Goal: Information Seeking & Learning: Find specific fact

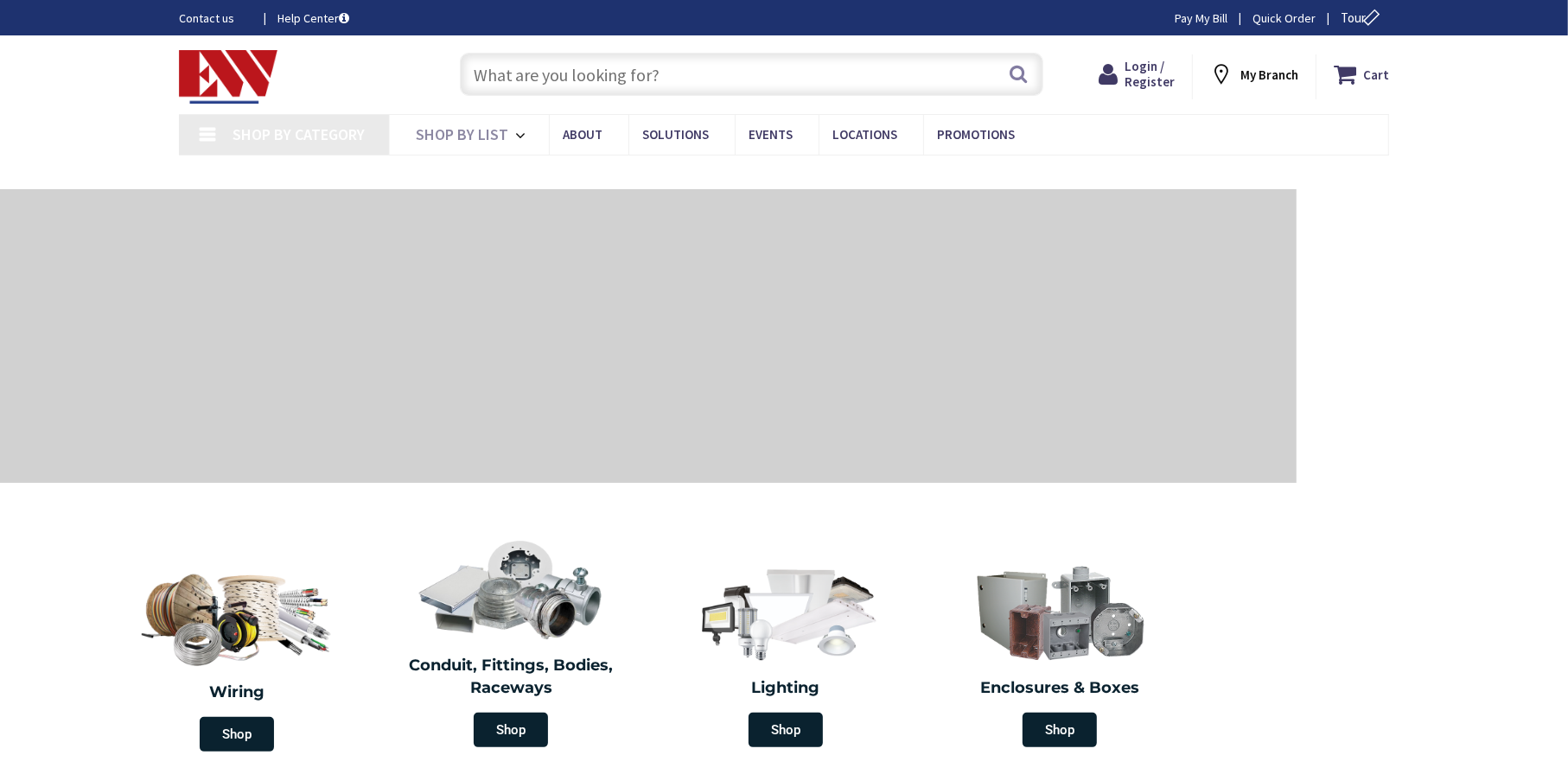
click at [605, 68] on input "text" at bounding box center [751, 74] width 584 height 43
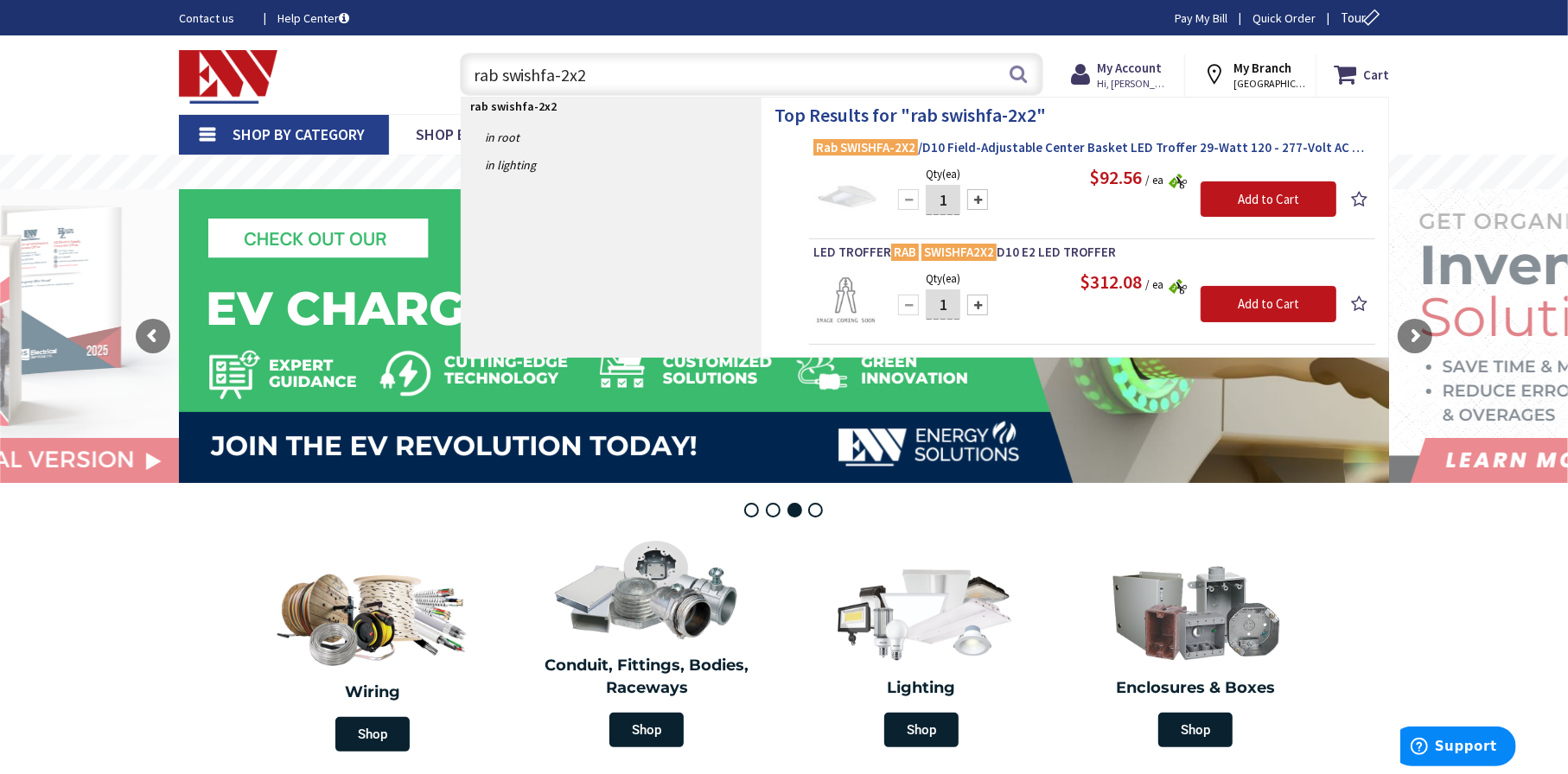
type input "rab swishfa-2x2"
click at [1018, 149] on span "Rab SWISHFA-2X2 /D10 Field-Adjustable Center Basket LED Troffer 29-Watt 120 - 2…" at bounding box center [1092, 148] width 558 height 17
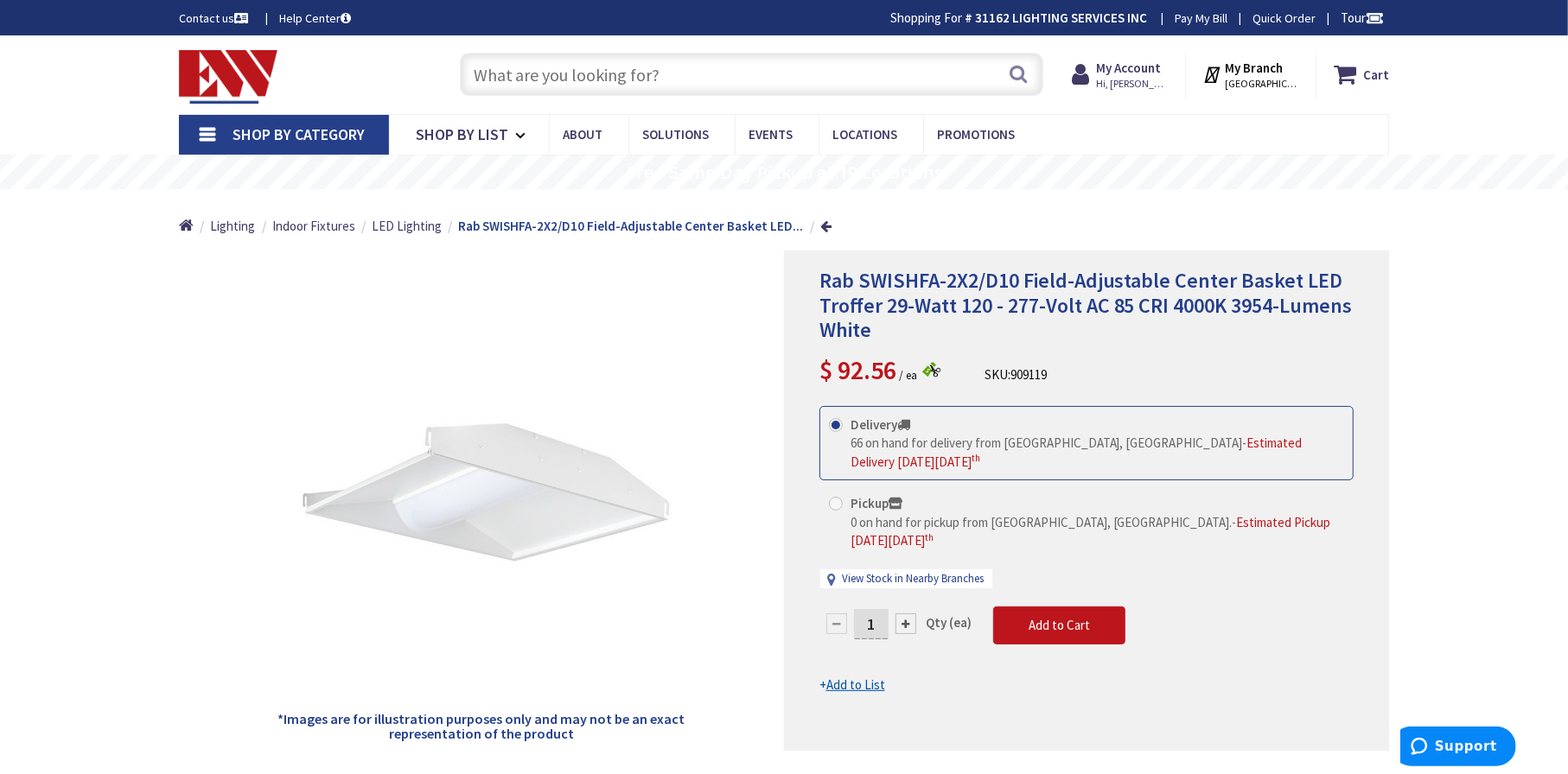
click at [583, 70] on input "text" at bounding box center [751, 74] width 584 height 43
paste input "CLN E989N-CAR"
type input "CLN E989N-CAR"
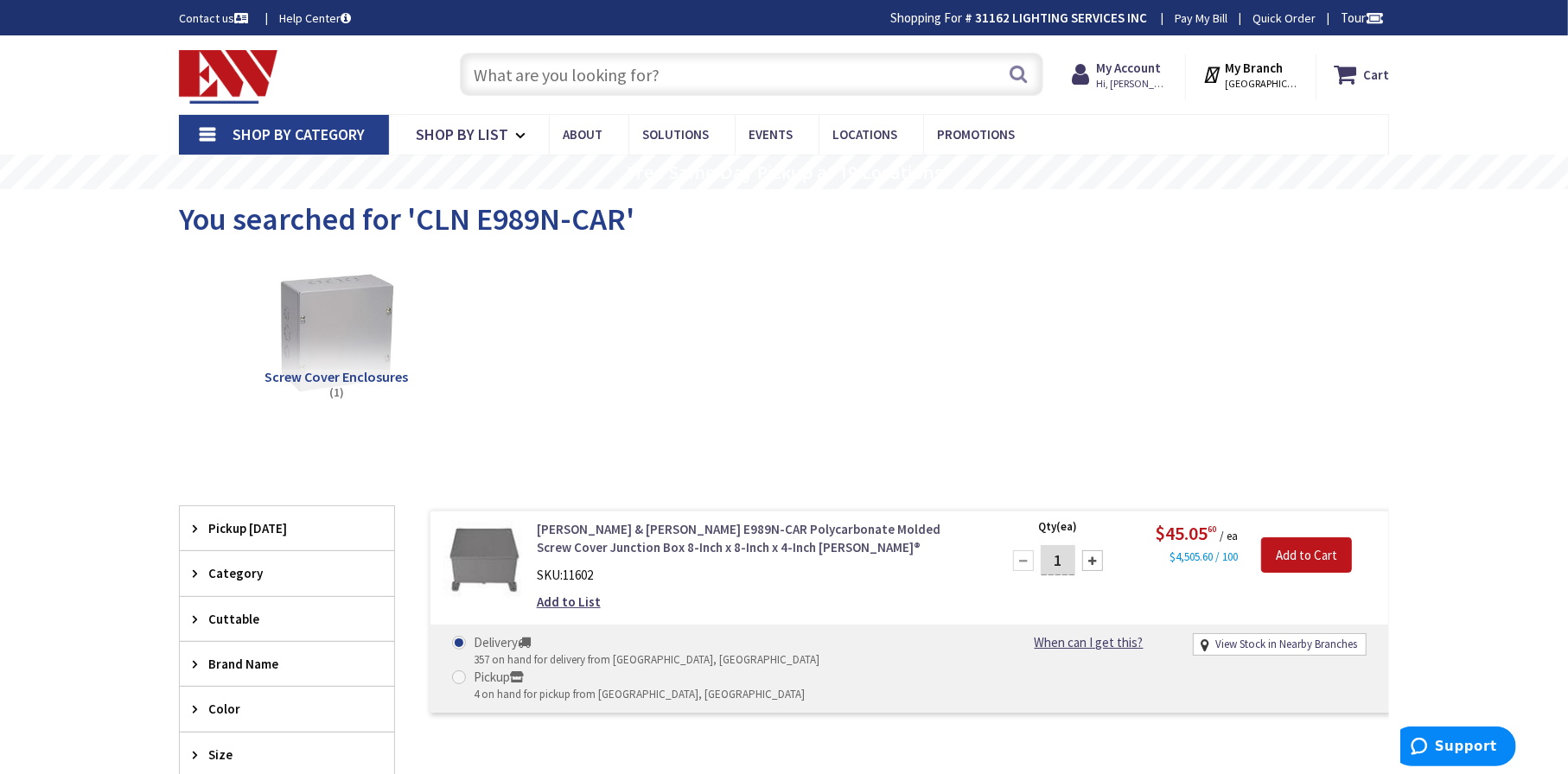
click at [725, 525] on link "Thomas & Betts E989N-CAR Polycarbonate Molded Screw Cover Junction Box 8-Inch x…" at bounding box center [756, 538] width 440 height 37
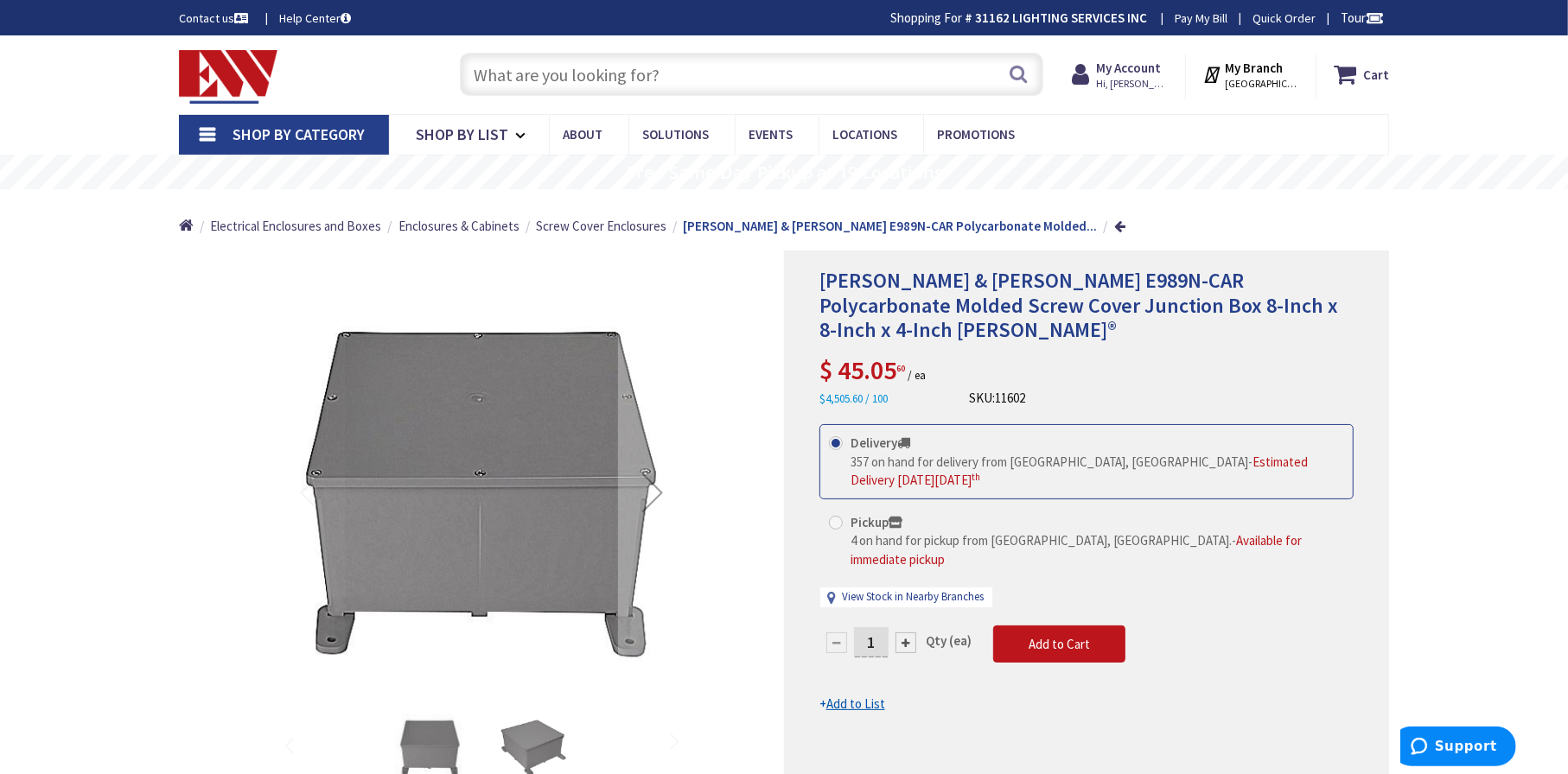
click at [524, 76] on input "text" at bounding box center [751, 74] width 584 height 43
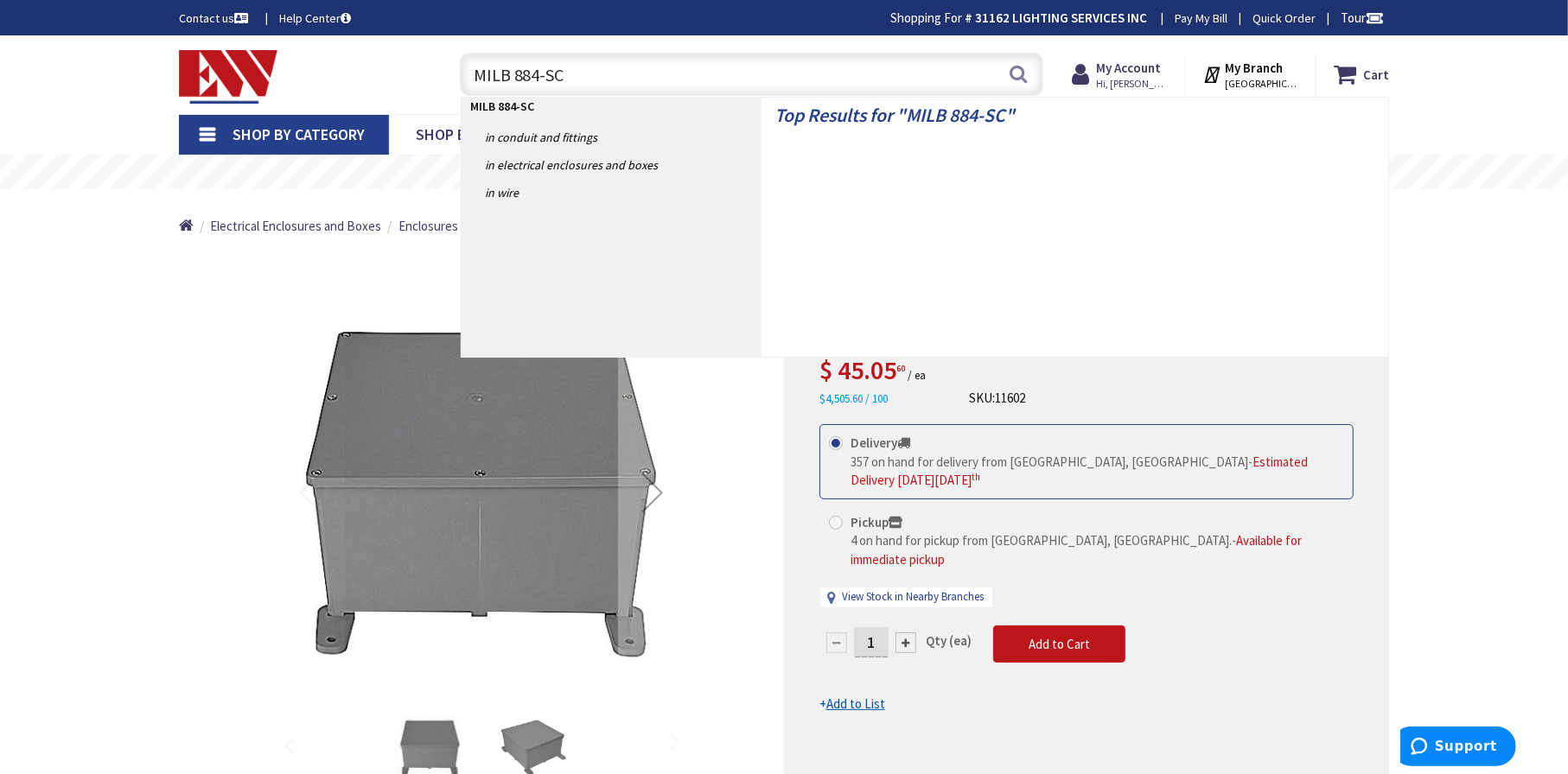
type input "MILB 884-SCI"
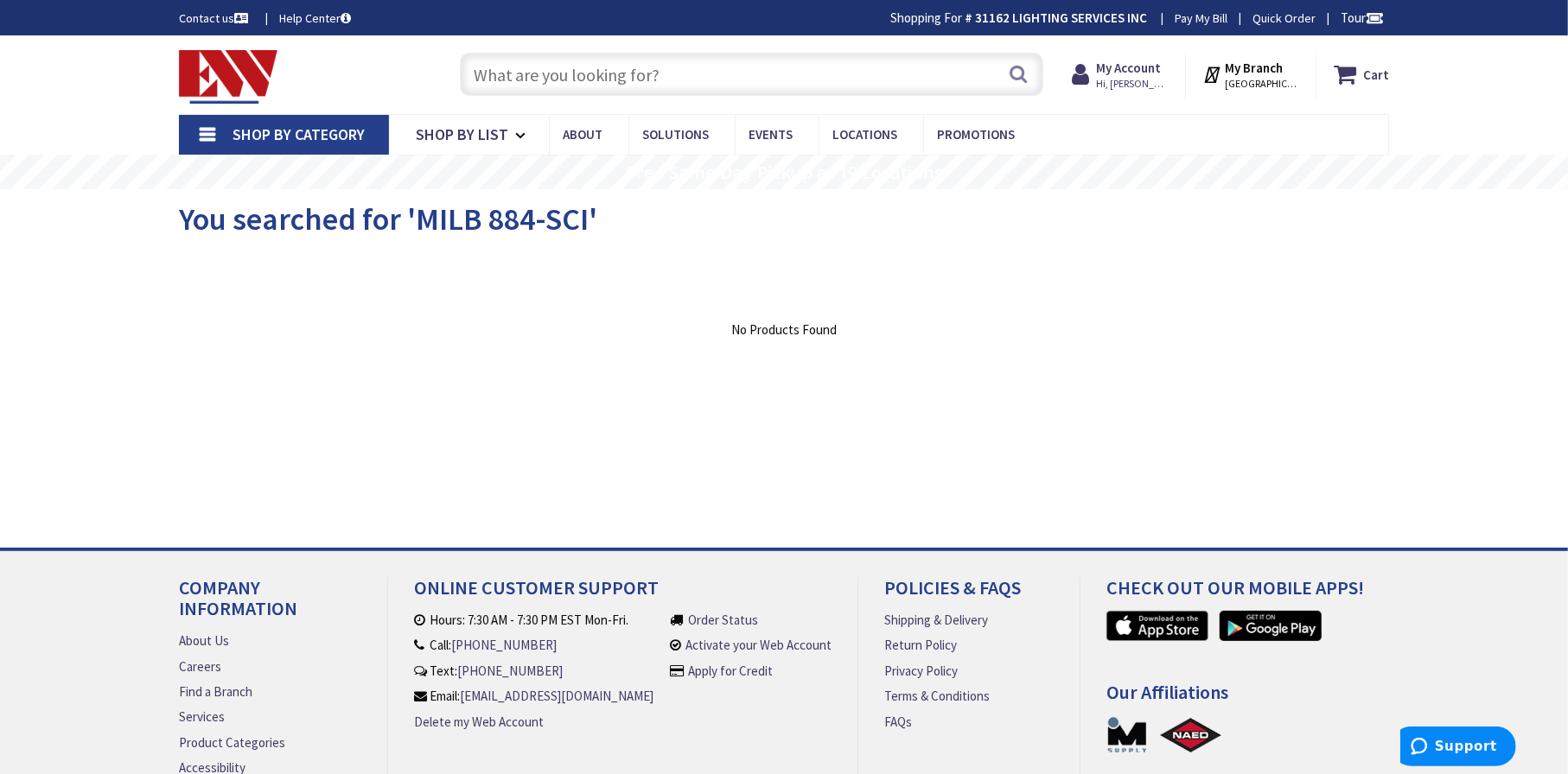
click at [632, 68] on input "text" at bounding box center [751, 74] width 584 height 43
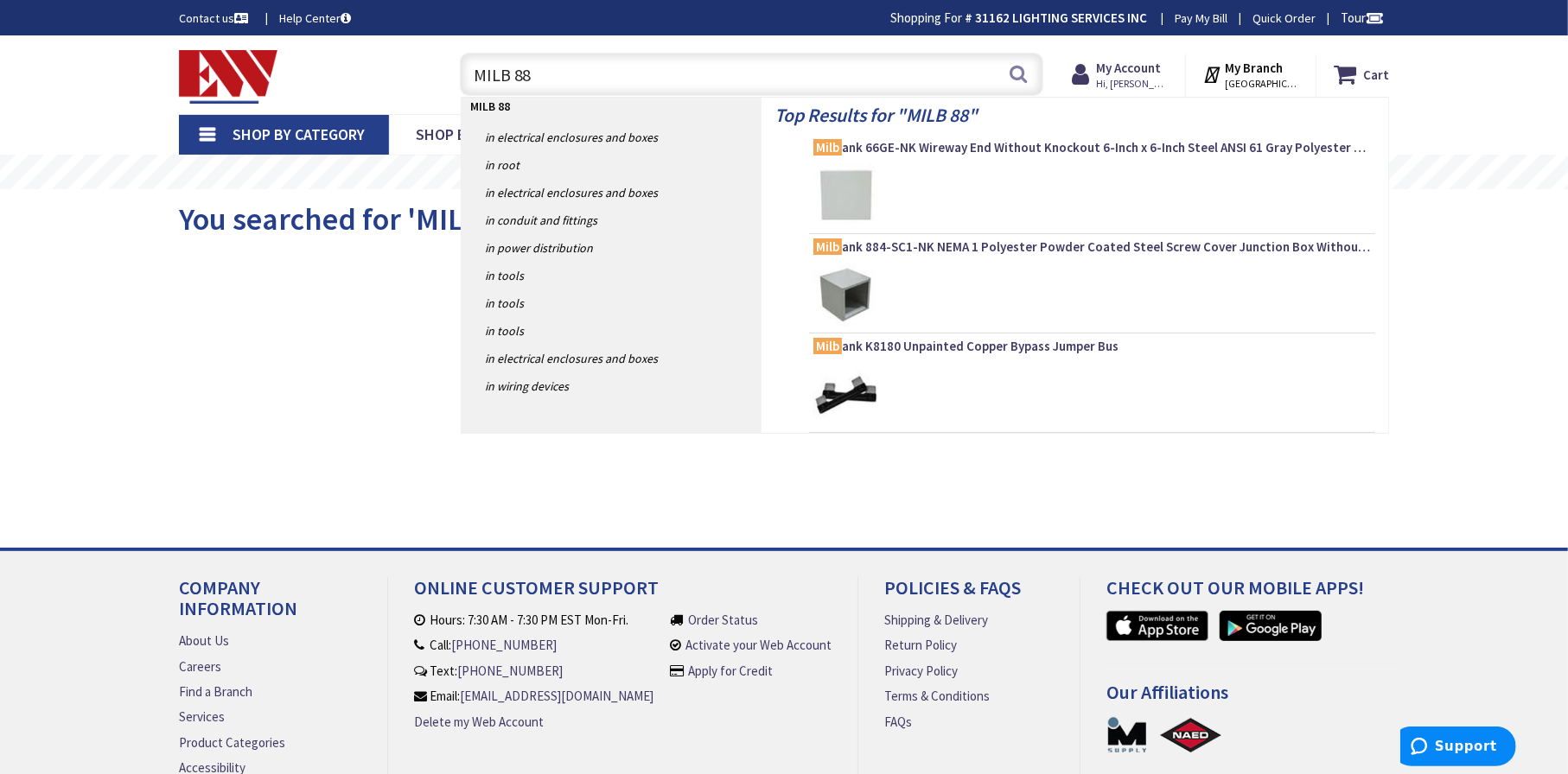
type input "MILB 884"
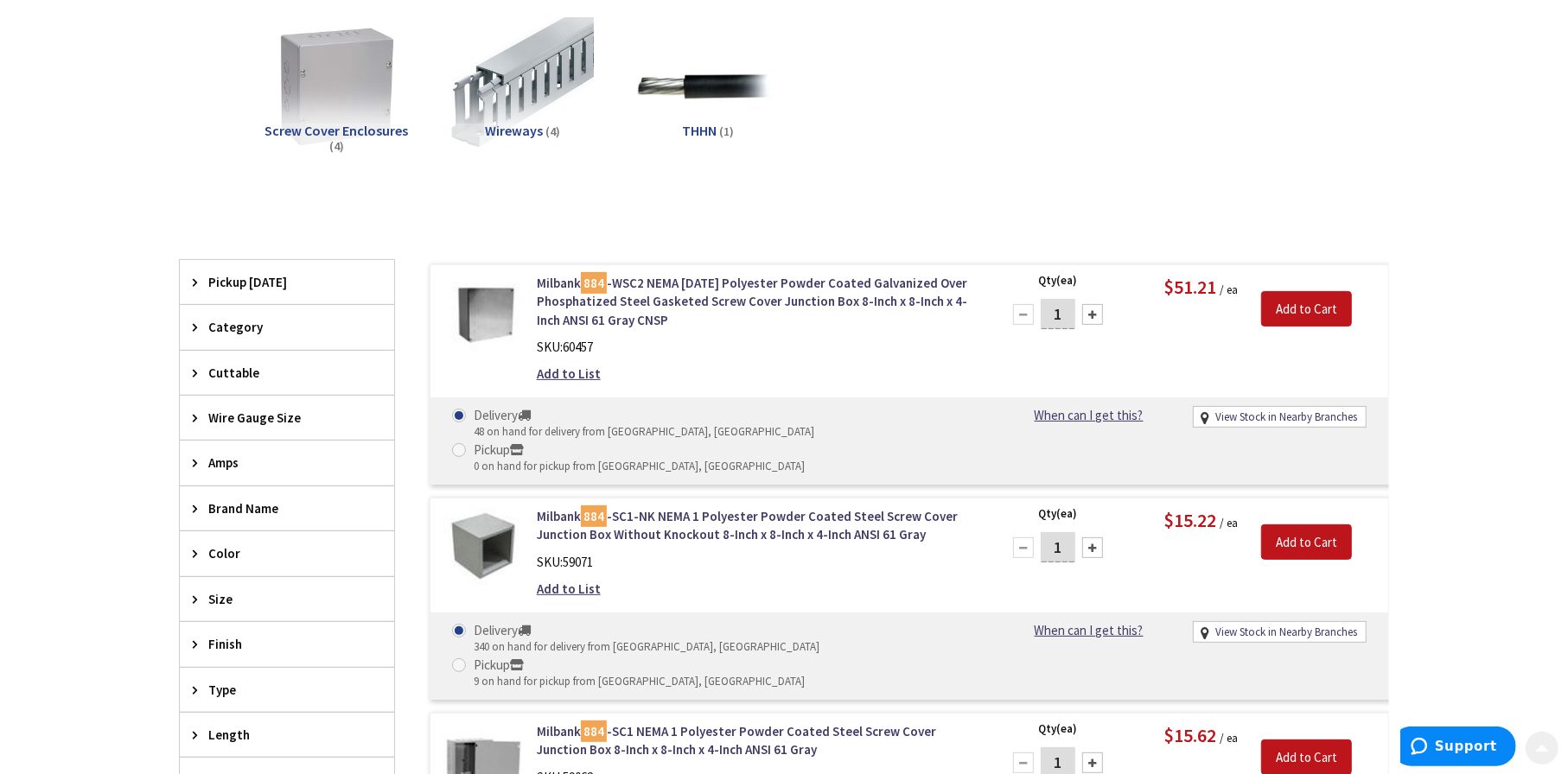
scroll to position [259, 0]
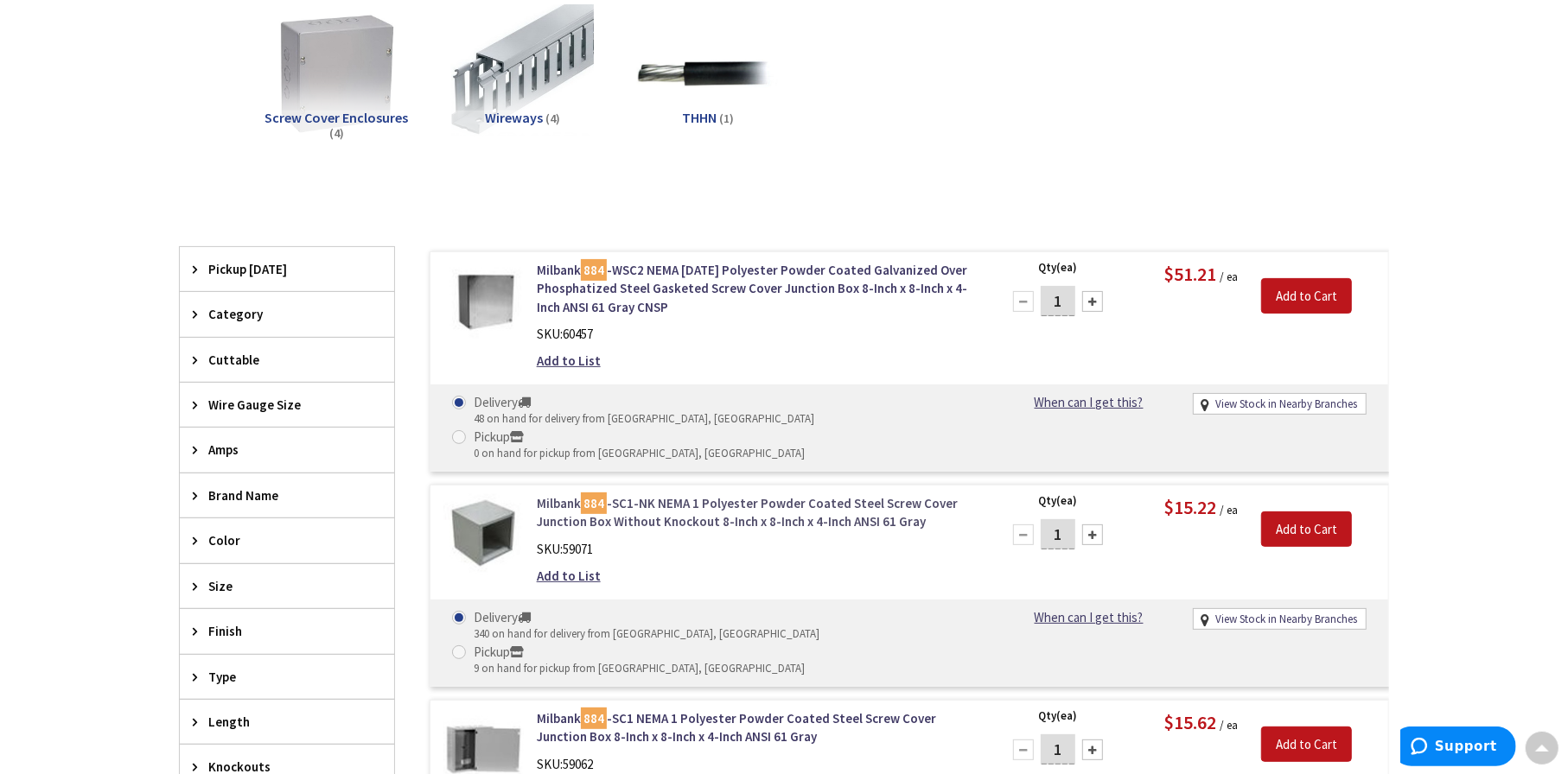
click at [780, 494] on link "Milbank 884 -SC1-NK NEMA 1 Polyester Powder Coated Steel Screw Cover Junction B…" at bounding box center [756, 512] width 440 height 37
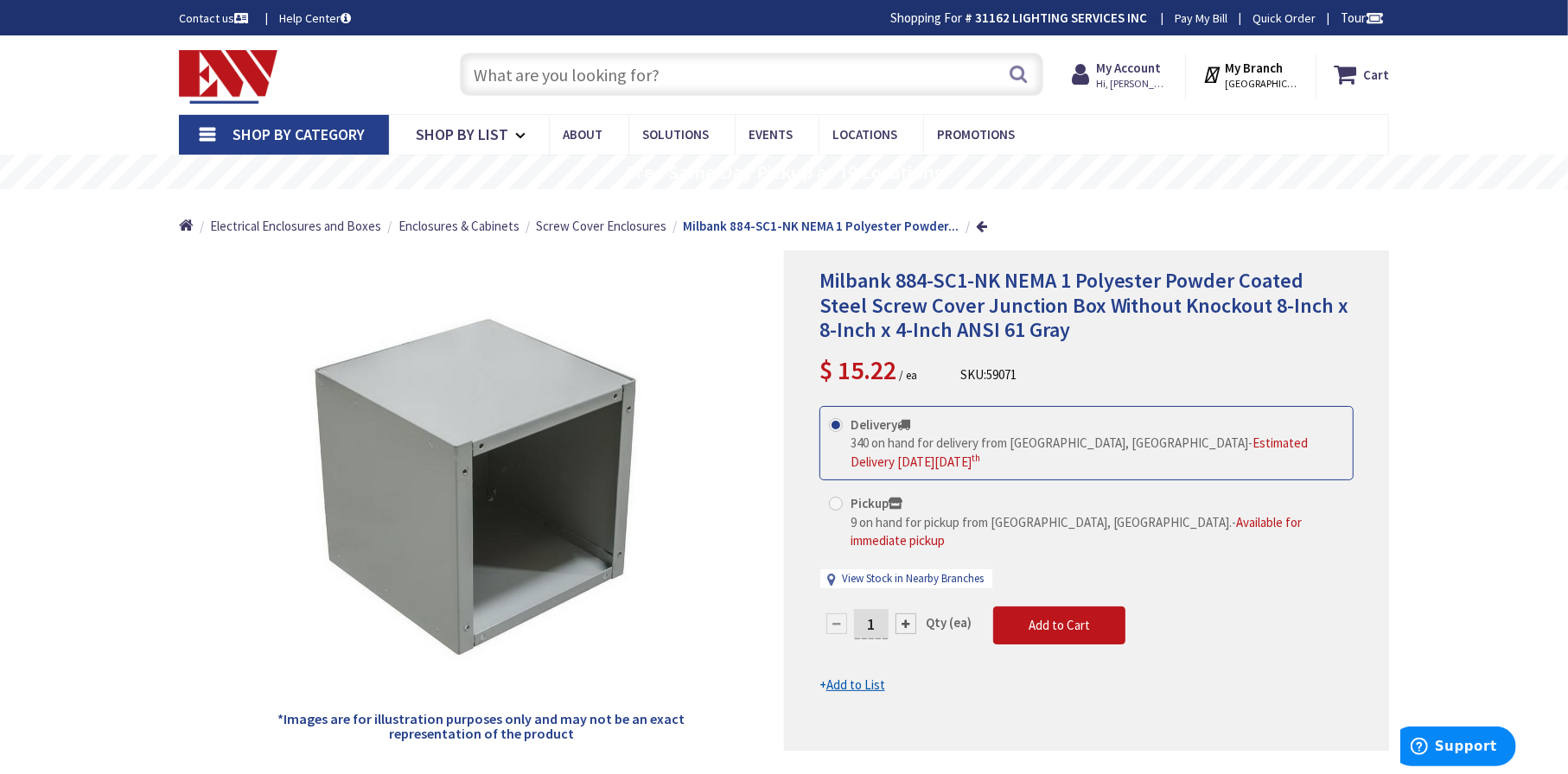
click at [744, 80] on input "text" at bounding box center [751, 74] width 584 height 43
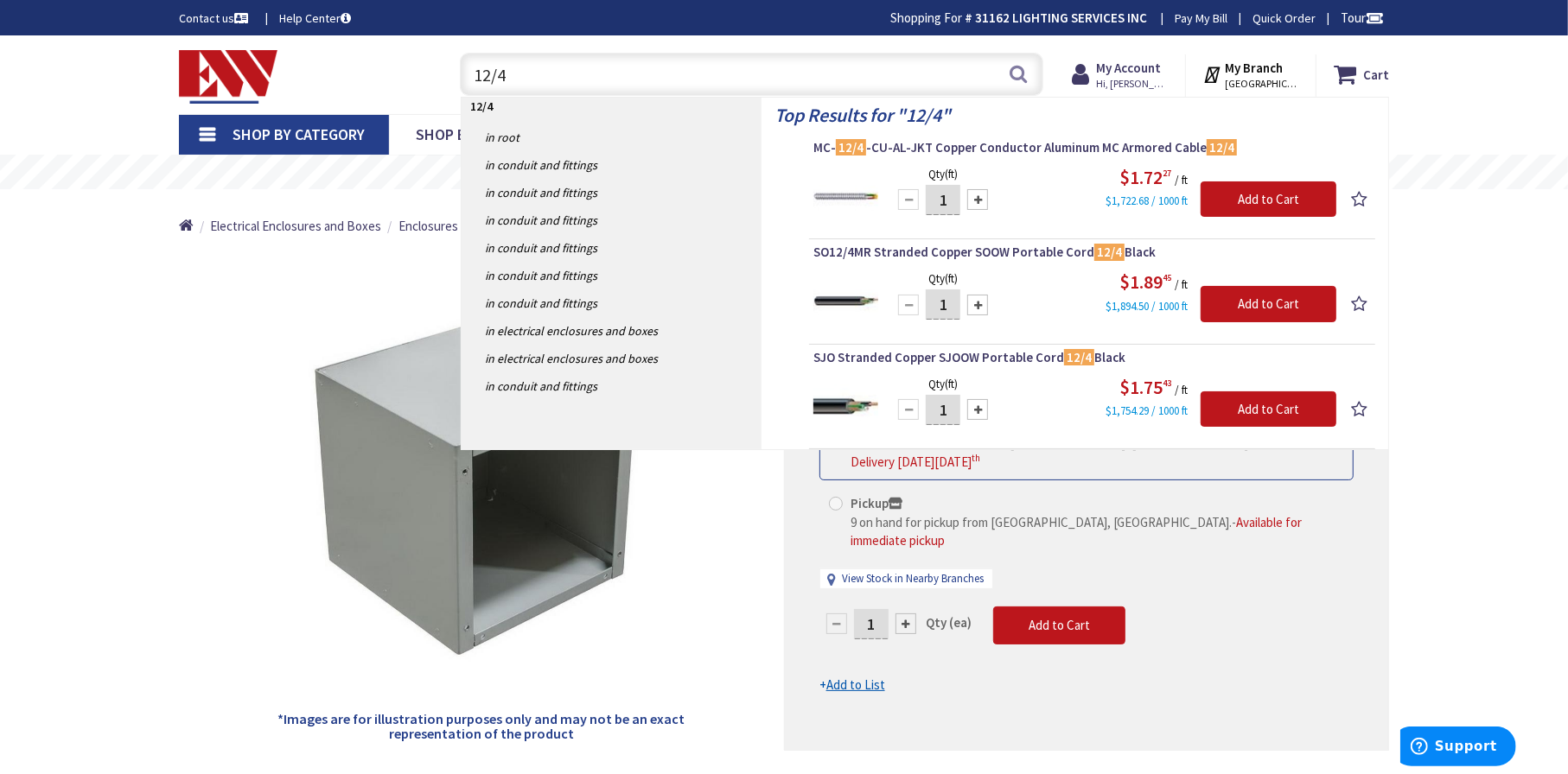
click at [505, 66] on input "12/4" at bounding box center [751, 74] width 584 height 43
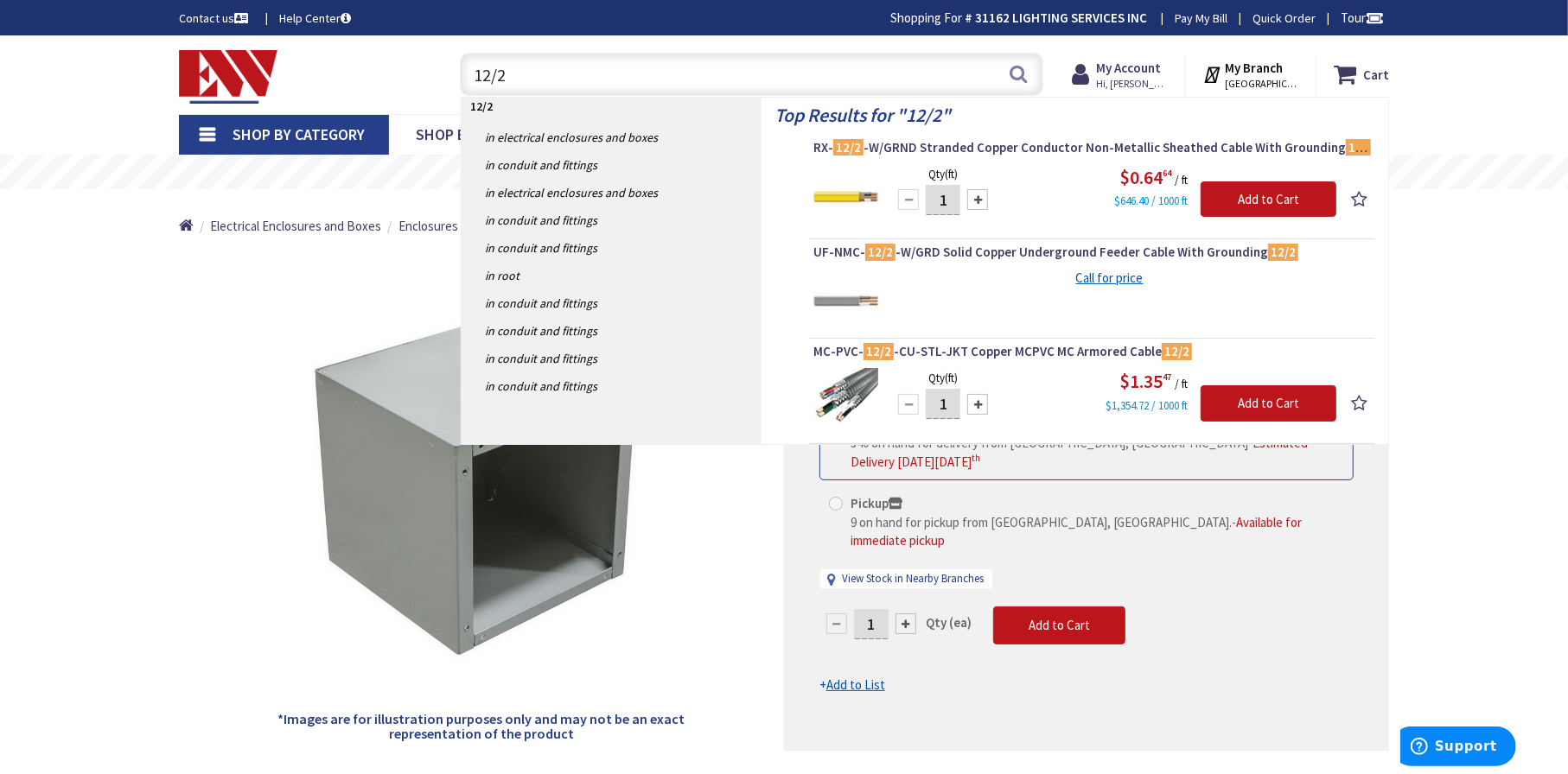
drag, startPoint x: 521, startPoint y: 64, endPoint x: 366, endPoint y: 135, distance: 170.5
click at [364, 105] on div "Skip to Content Toggle Nav 12/2 12/2 Search Cart My Cart Close" at bounding box center [784, 75] width 1296 height 79
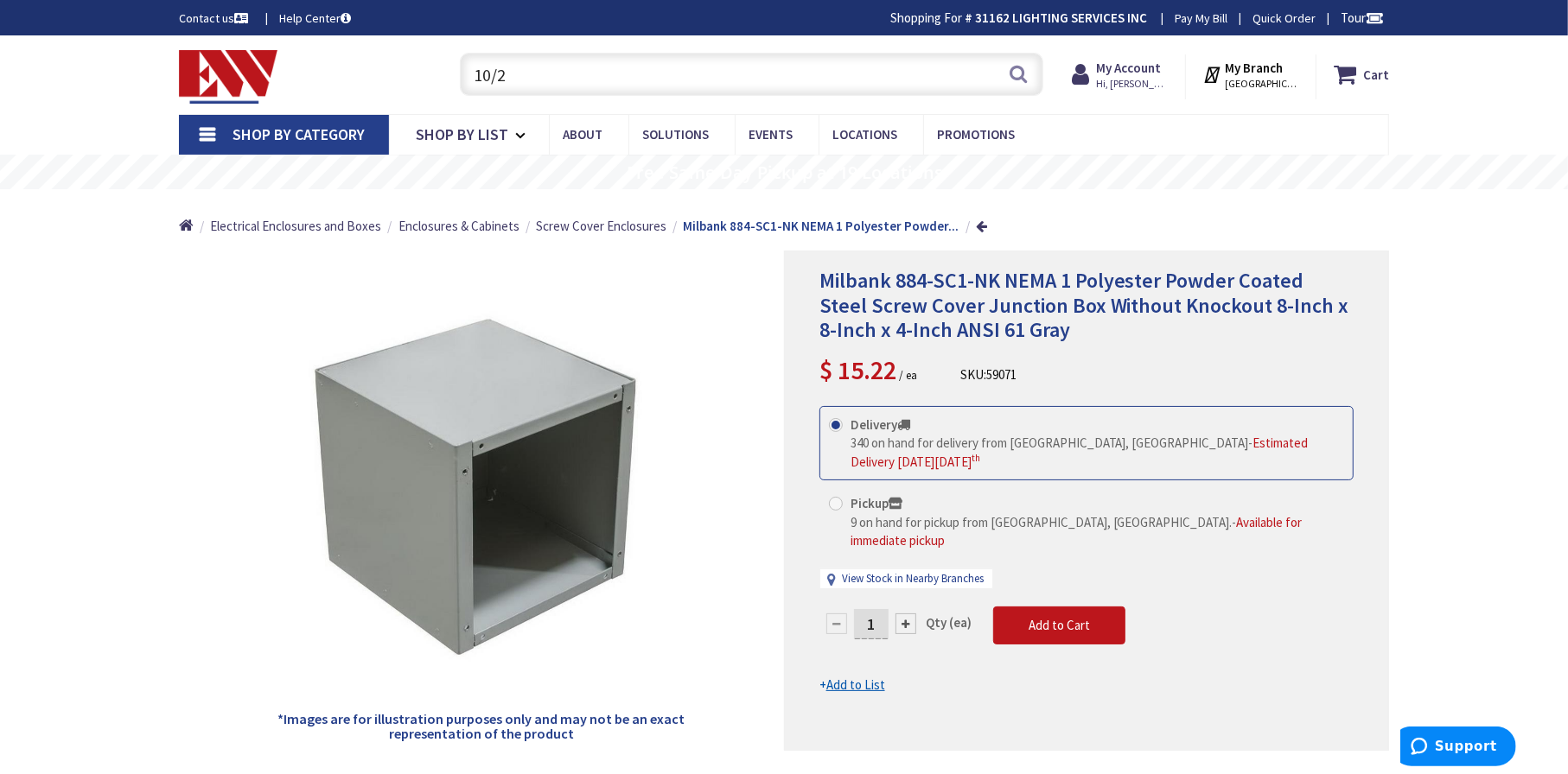
click at [581, 72] on input "10/2" at bounding box center [751, 74] width 584 height 43
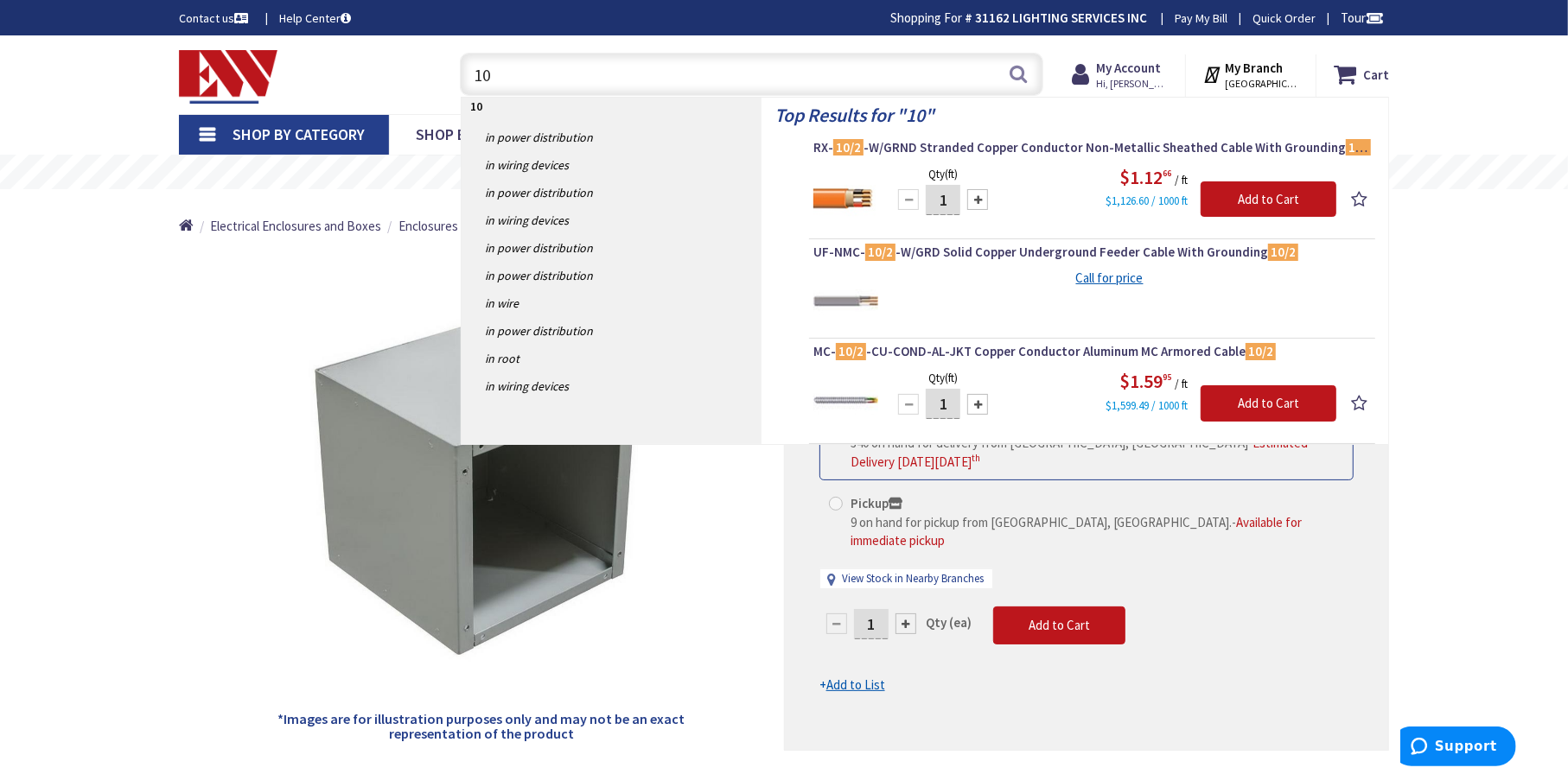
type input "1"
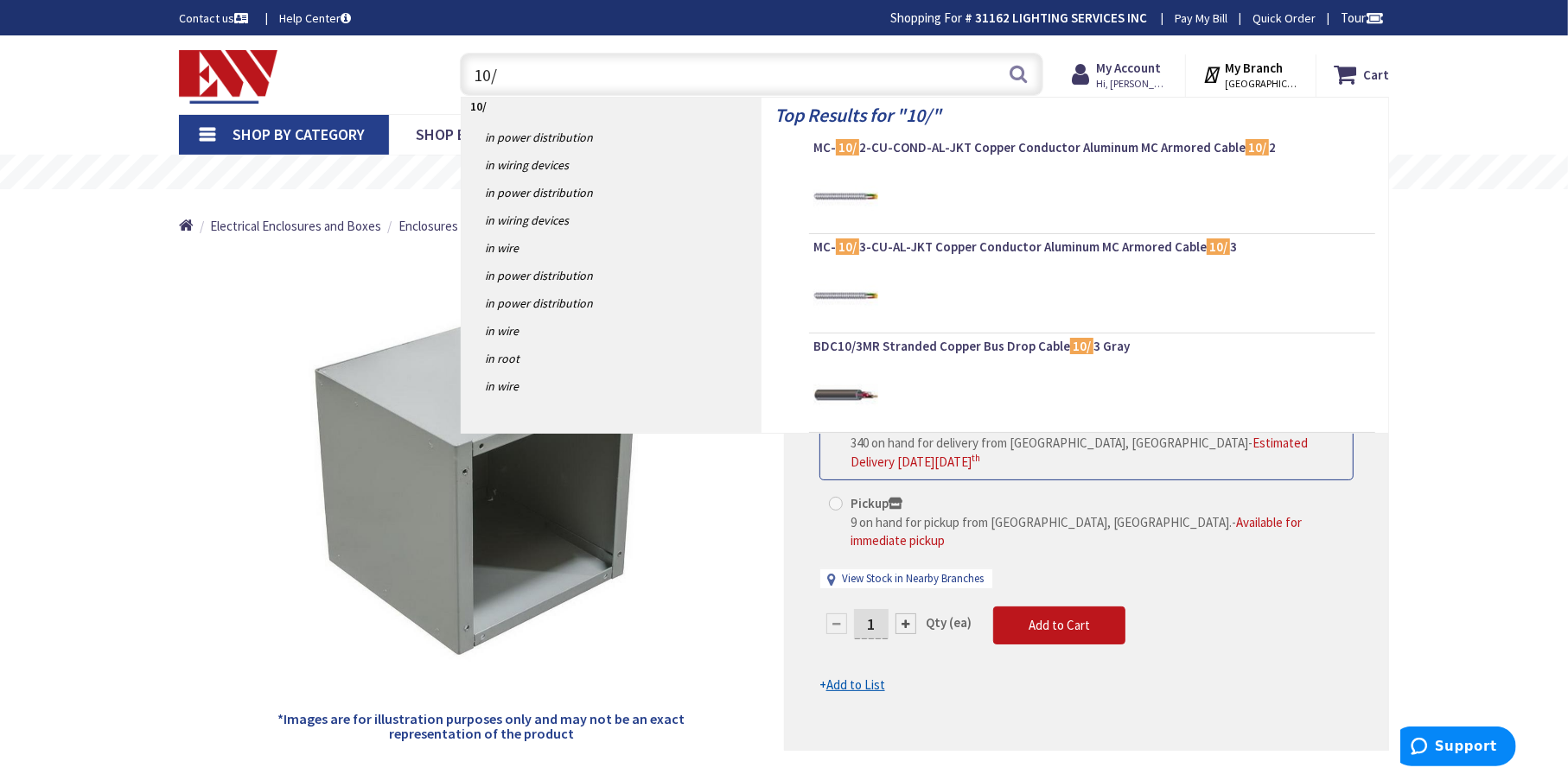
type input "10/2"
